Goal: Find specific page/section: Find specific page/section

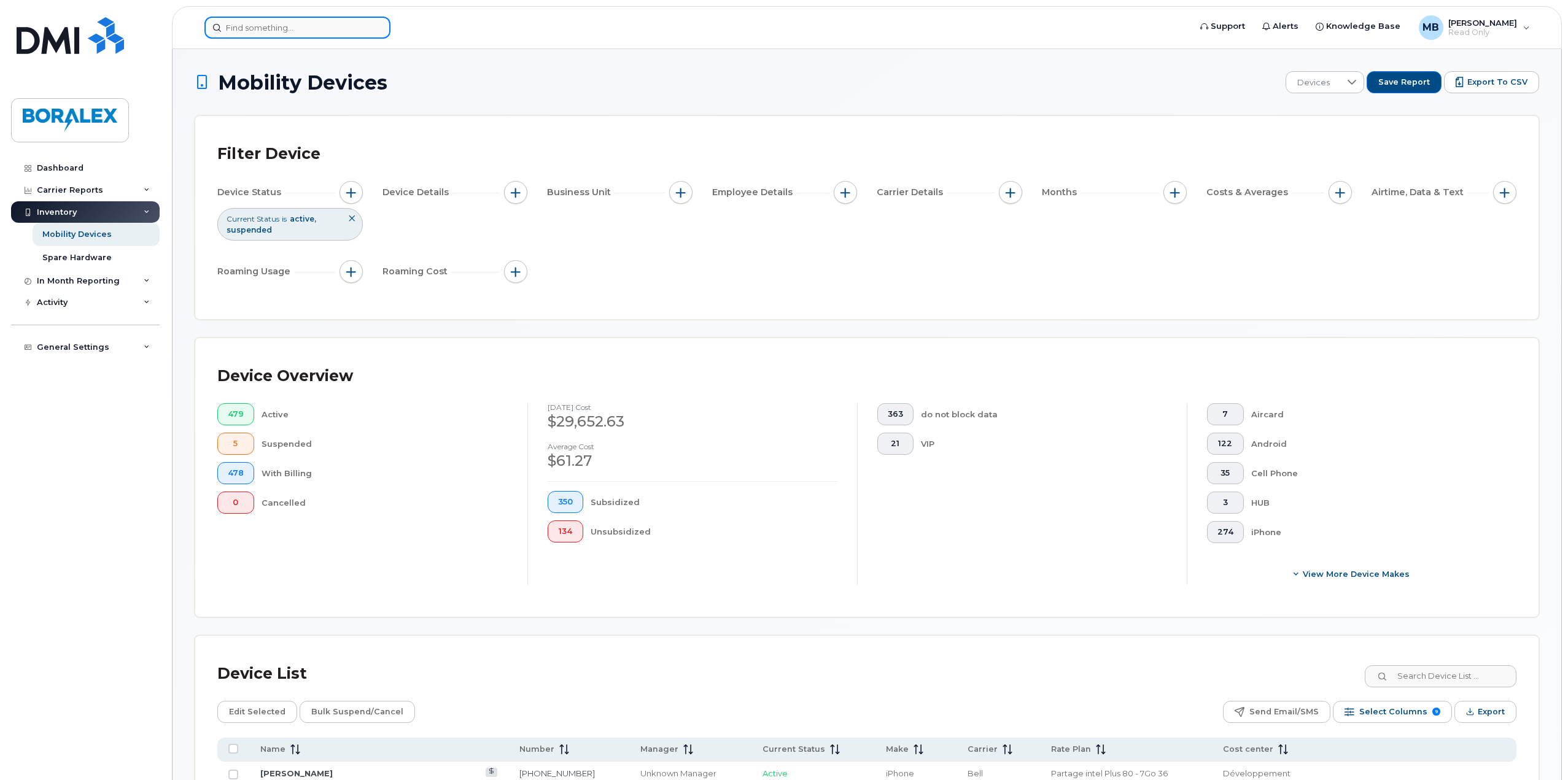
click at [281, 28] on input at bounding box center [297, 28] width 186 height 22
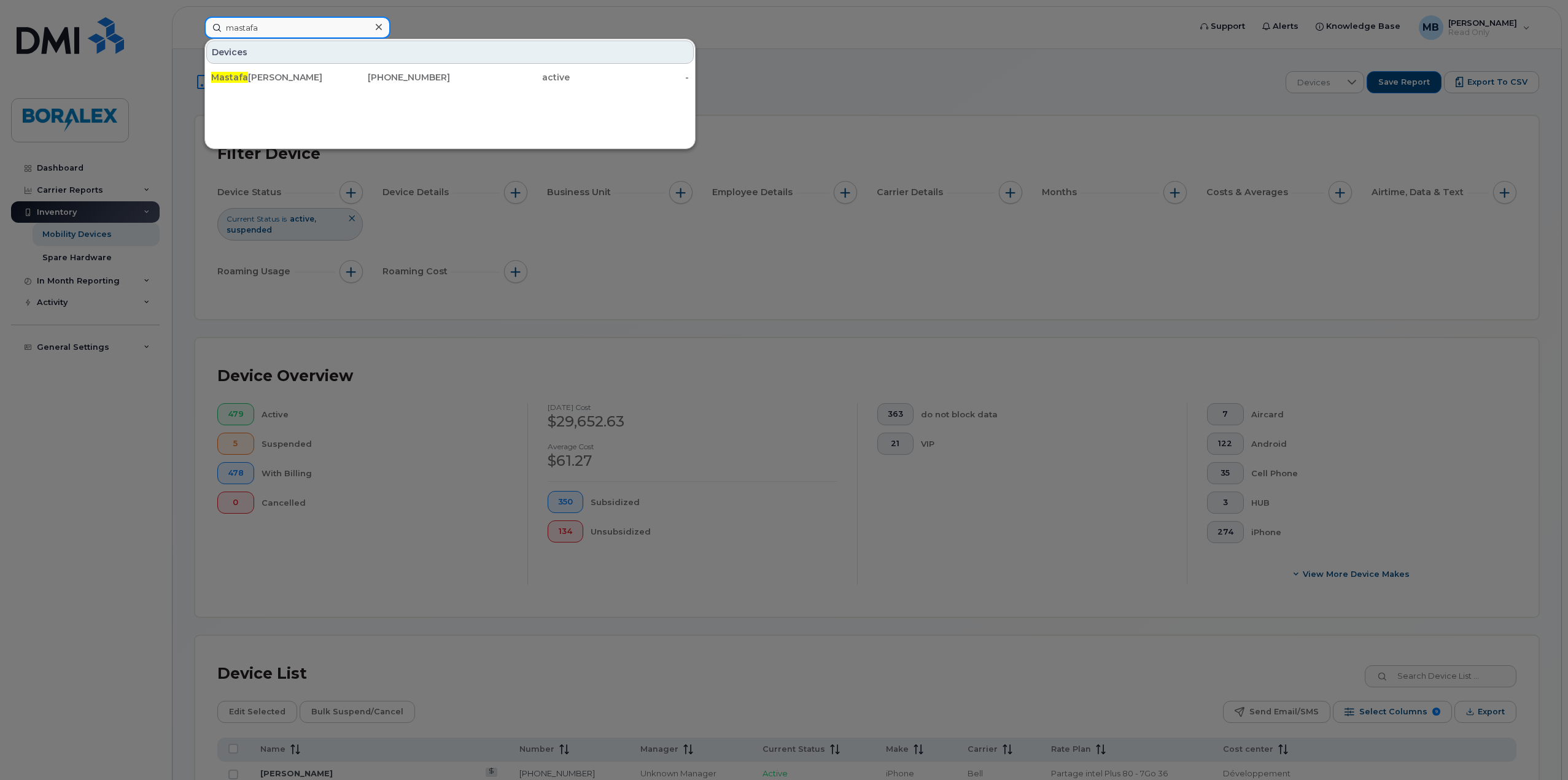
type input "mastafa"
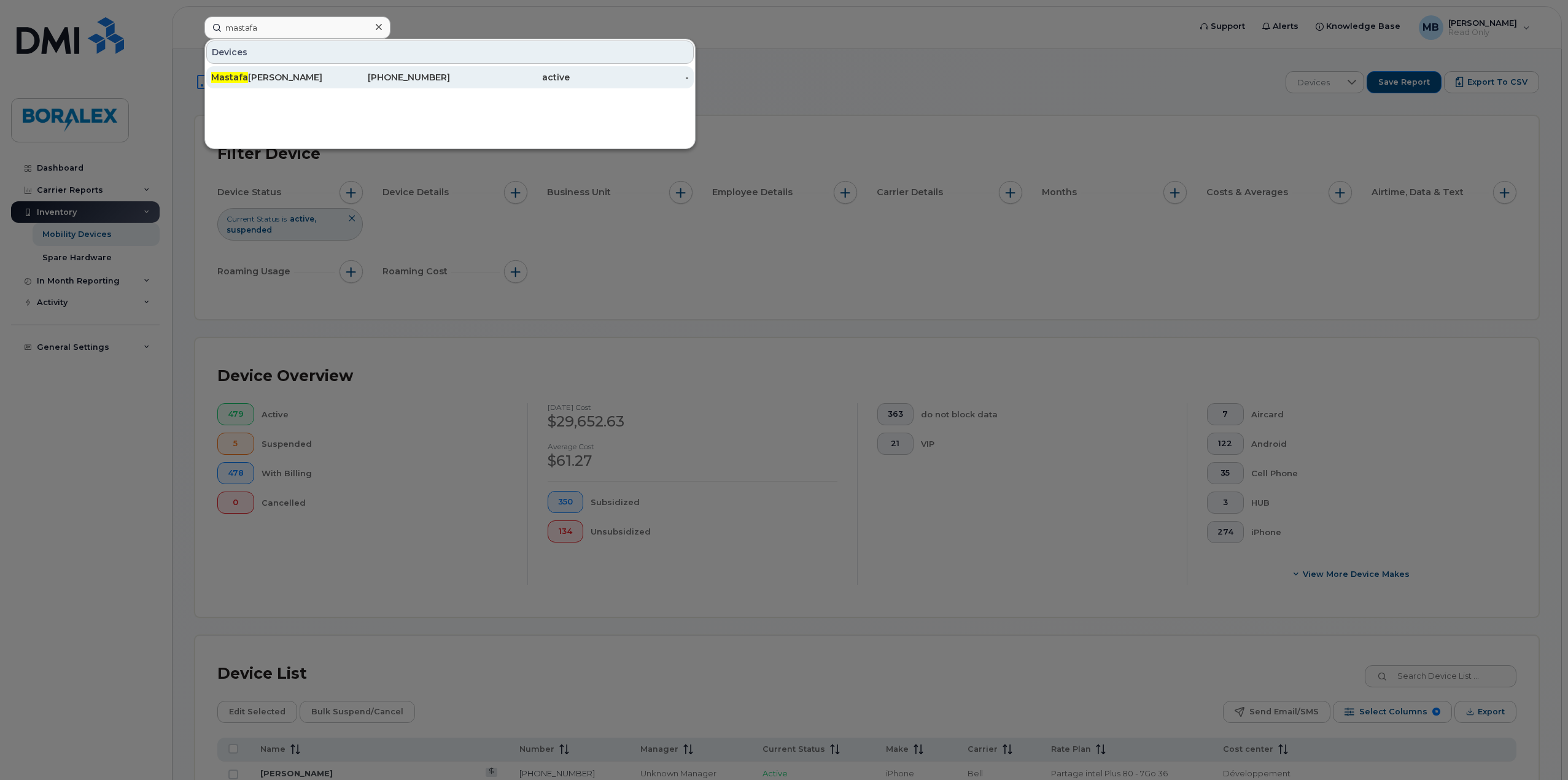
click at [312, 80] on div "[PERSON_NAME]" at bounding box center [271, 77] width 120 height 12
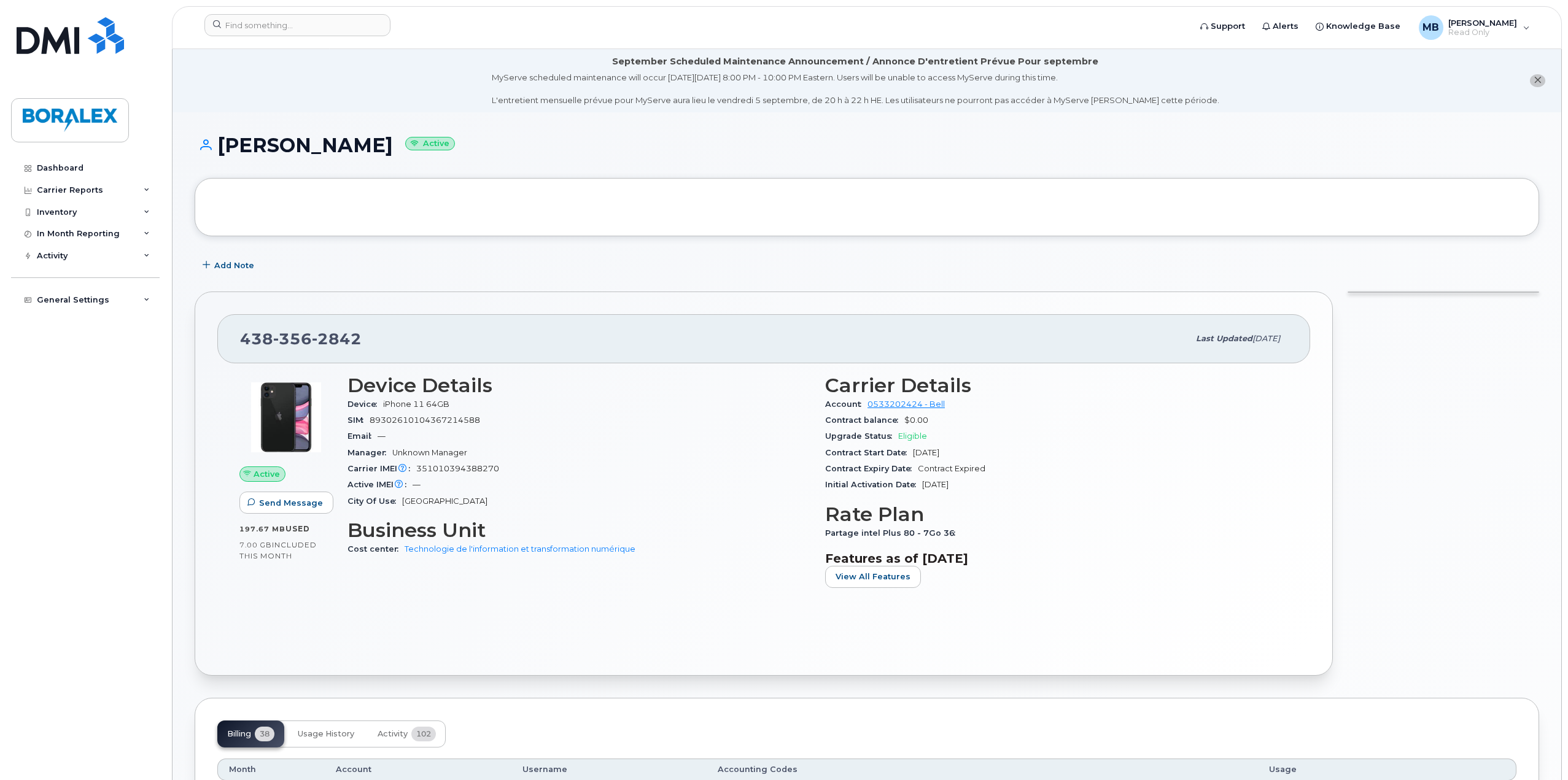
click at [718, 604] on div "Active Send Message 197.67 MB  used 7.00 GB  included this month Device Details…" at bounding box center [764, 508] width 1093 height 289
